Goal: Task Accomplishment & Management: Complete application form

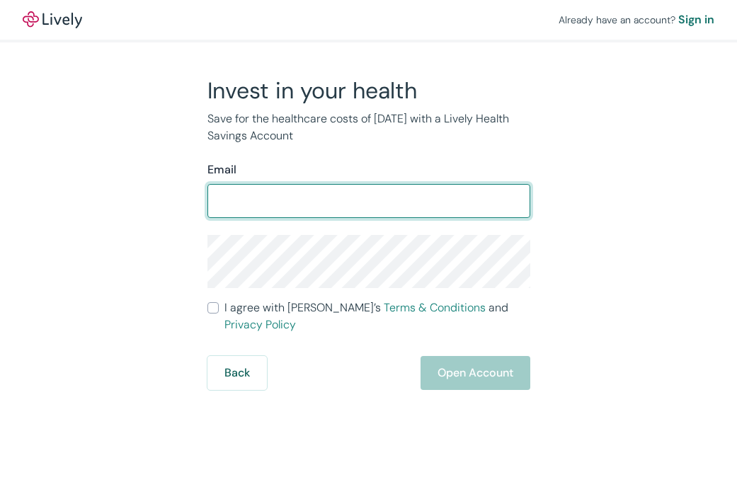
click at [440, 201] on input "Email" at bounding box center [368, 201] width 323 height 28
type input "[EMAIL_ADDRESS][PERSON_NAME][DOMAIN_NAME]"
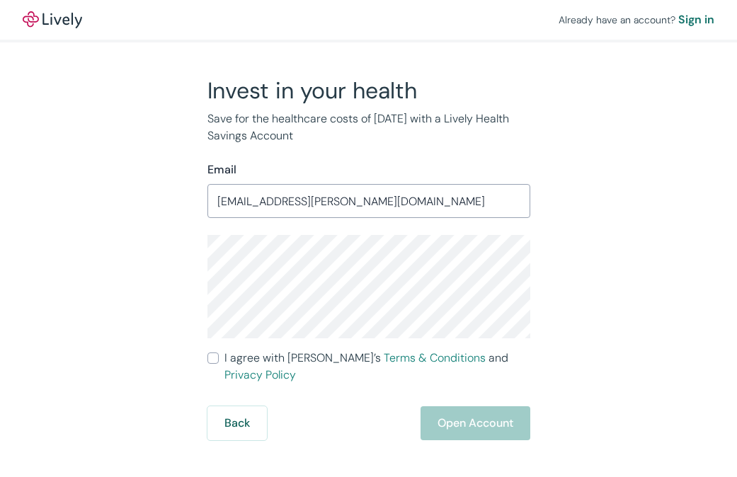
click at [142, 274] on div "Invest in your health Save for the healthcare costs of [DATE] with a Lively Hea…" at bounding box center [361, 258] width 680 height 364
click at [217, 360] on input "I agree with Lively’s Terms & Conditions and Privacy Policy" at bounding box center [212, 358] width 11 height 11
checkbox input "true"
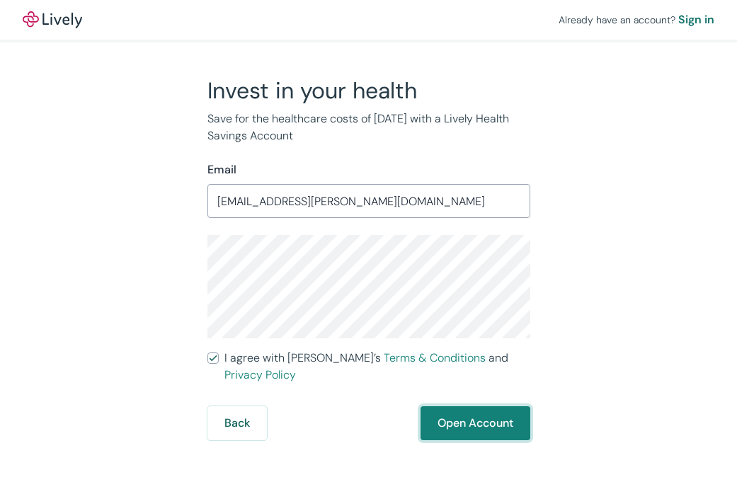
click at [444, 416] on button "Open Account" at bounding box center [476, 423] width 110 height 34
